Goal: Navigation & Orientation: Find specific page/section

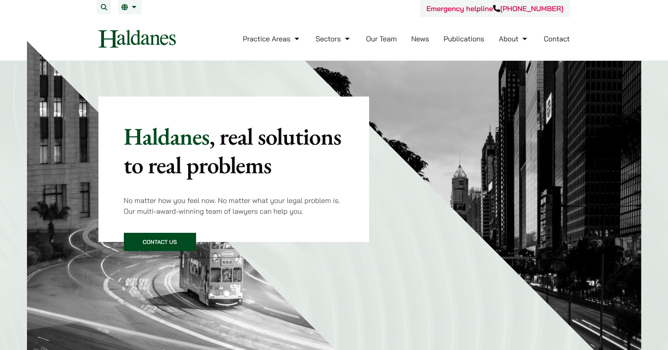
click at [129, 9] on link "EN" at bounding box center [129, 7] width 17 height 6
click at [129, 21] on span "繁" at bounding box center [128, 23] width 6 height 8
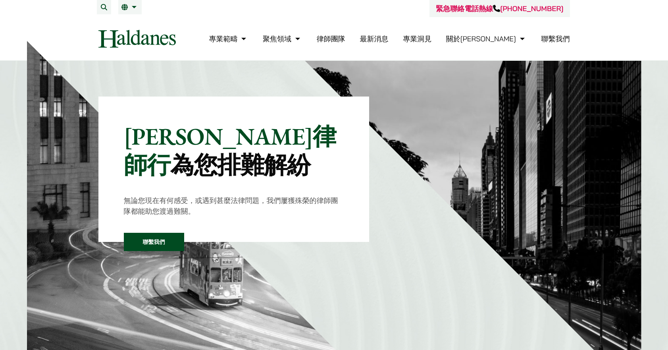
drag, startPoint x: 0, startPoint y: 0, endPoint x: 373, endPoint y: 39, distance: 374.6
click at [345, 39] on link "律師團隊" at bounding box center [331, 38] width 29 height 9
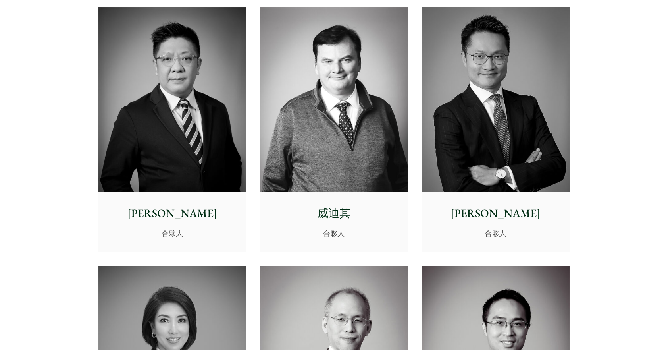
scroll to position [635, 0]
